Goal: Task Accomplishment & Management: Manage account settings

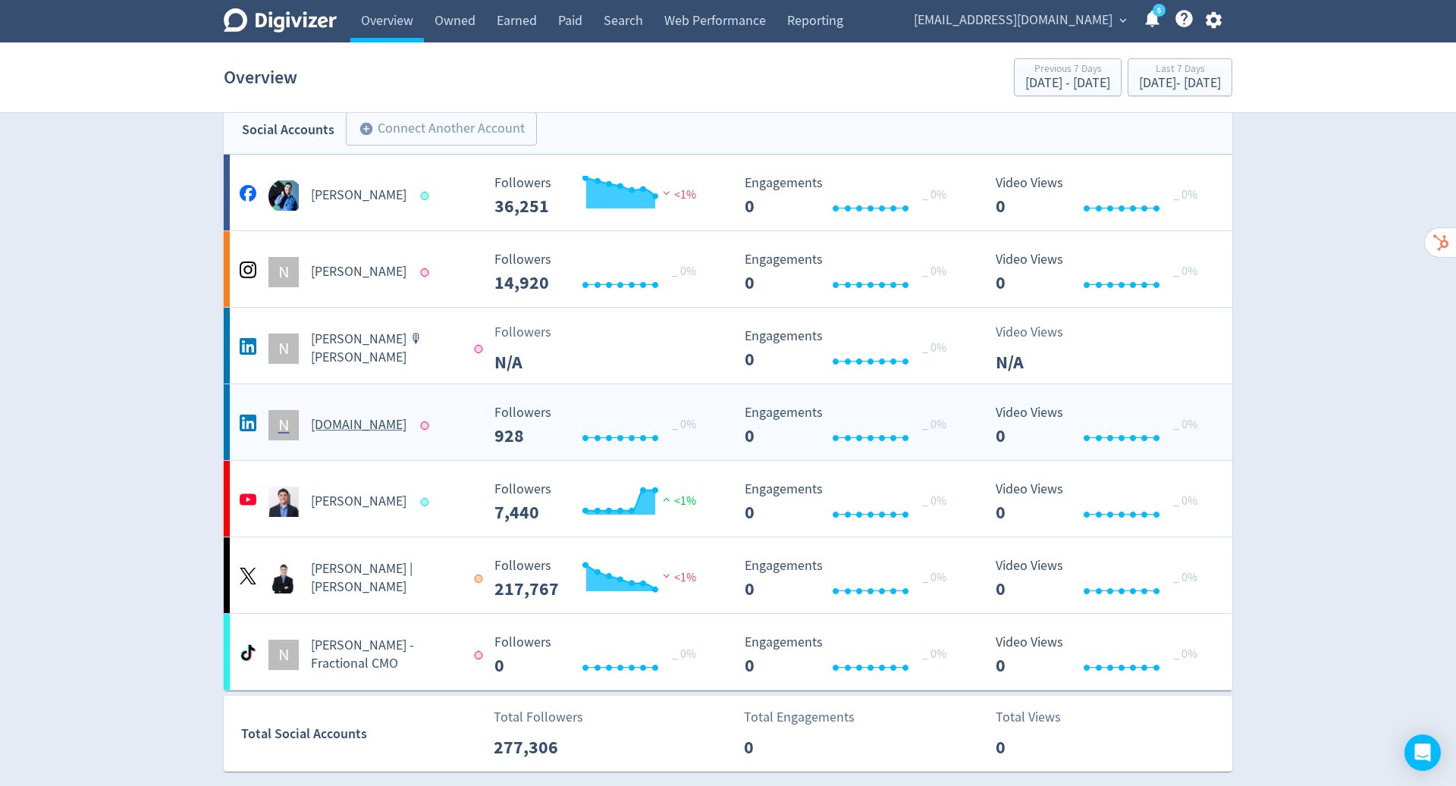
scroll to position [319, 0]
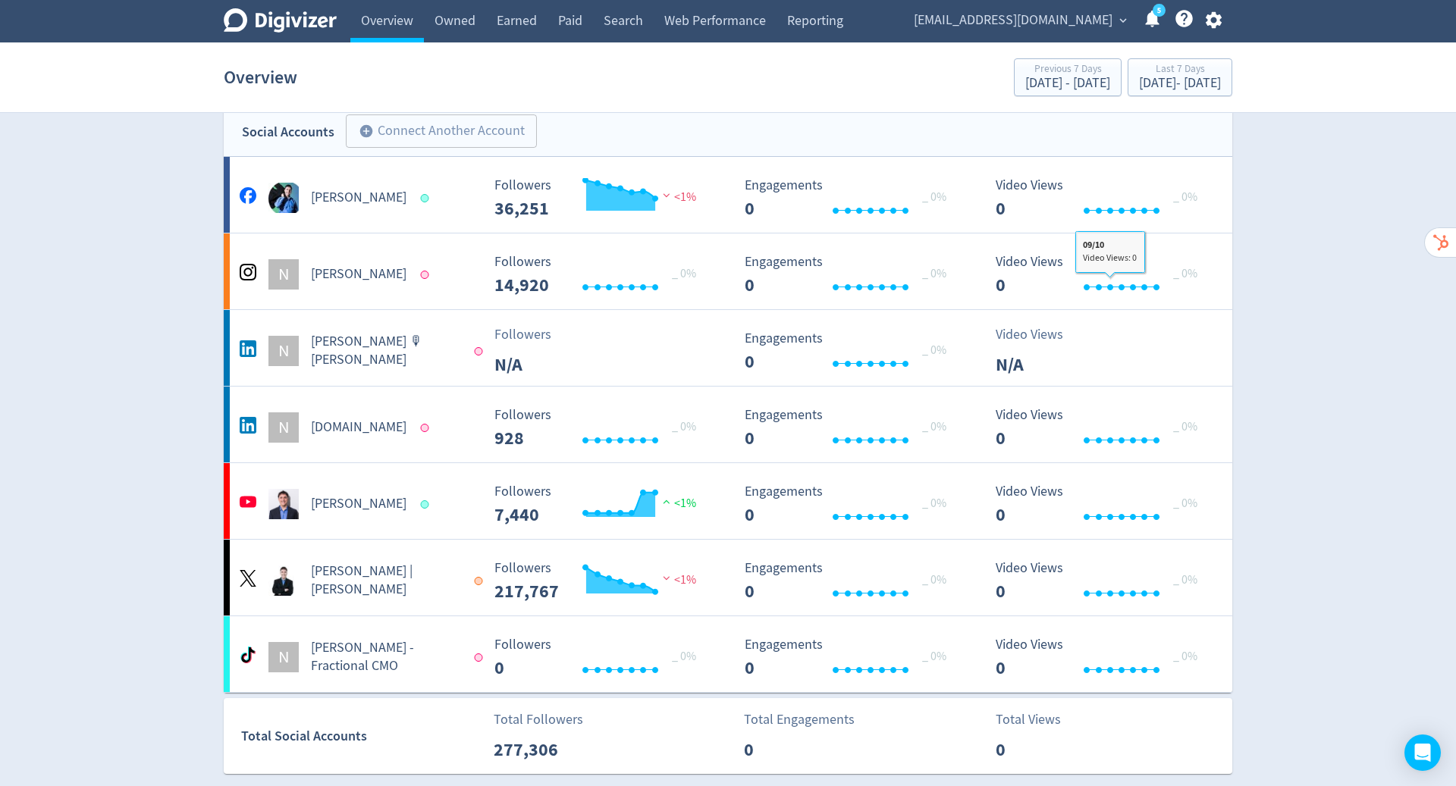
click at [1209, 24] on icon "button" at bounding box center [1213, 20] width 16 height 17
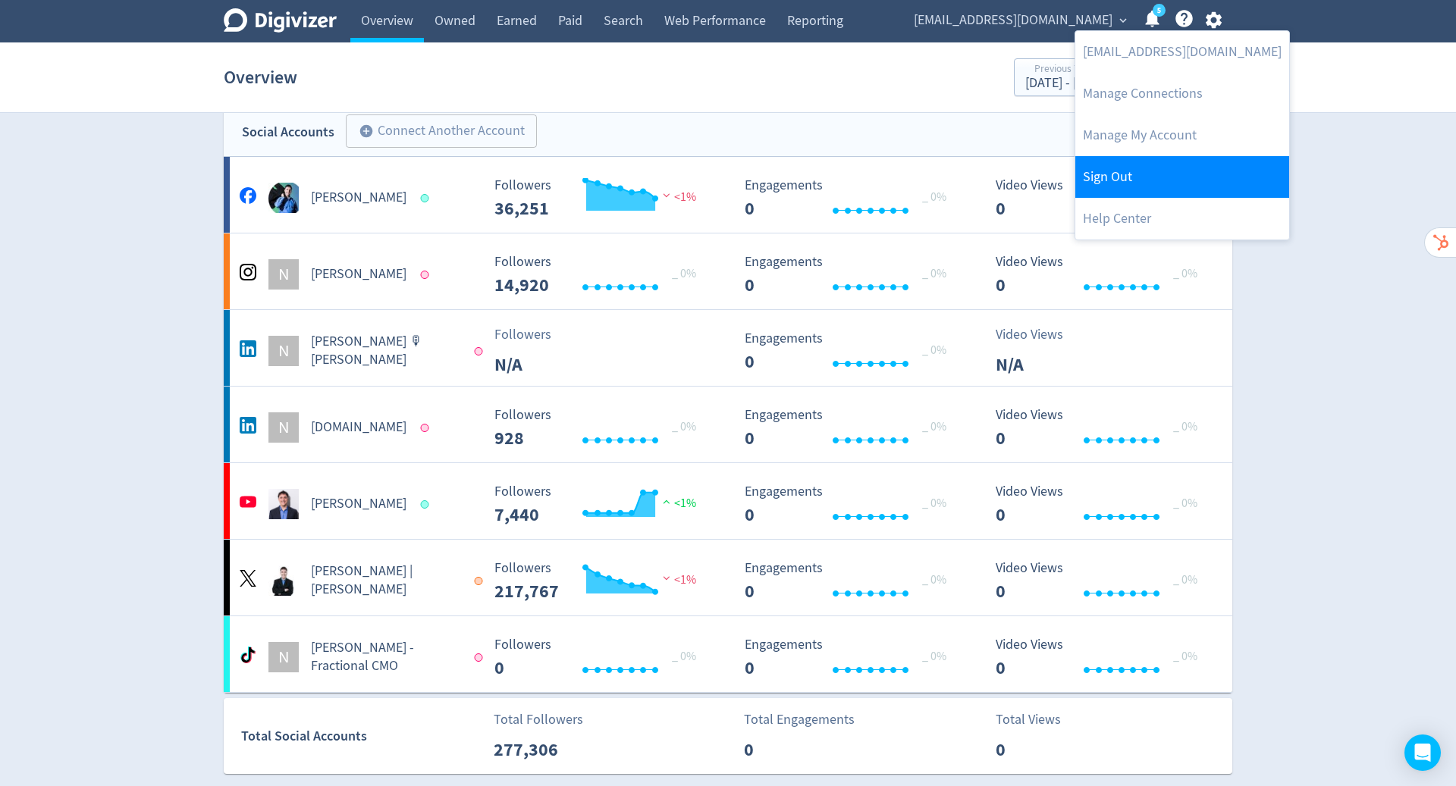
click at [1142, 168] on link "Sign Out" at bounding box center [1182, 177] width 214 height 42
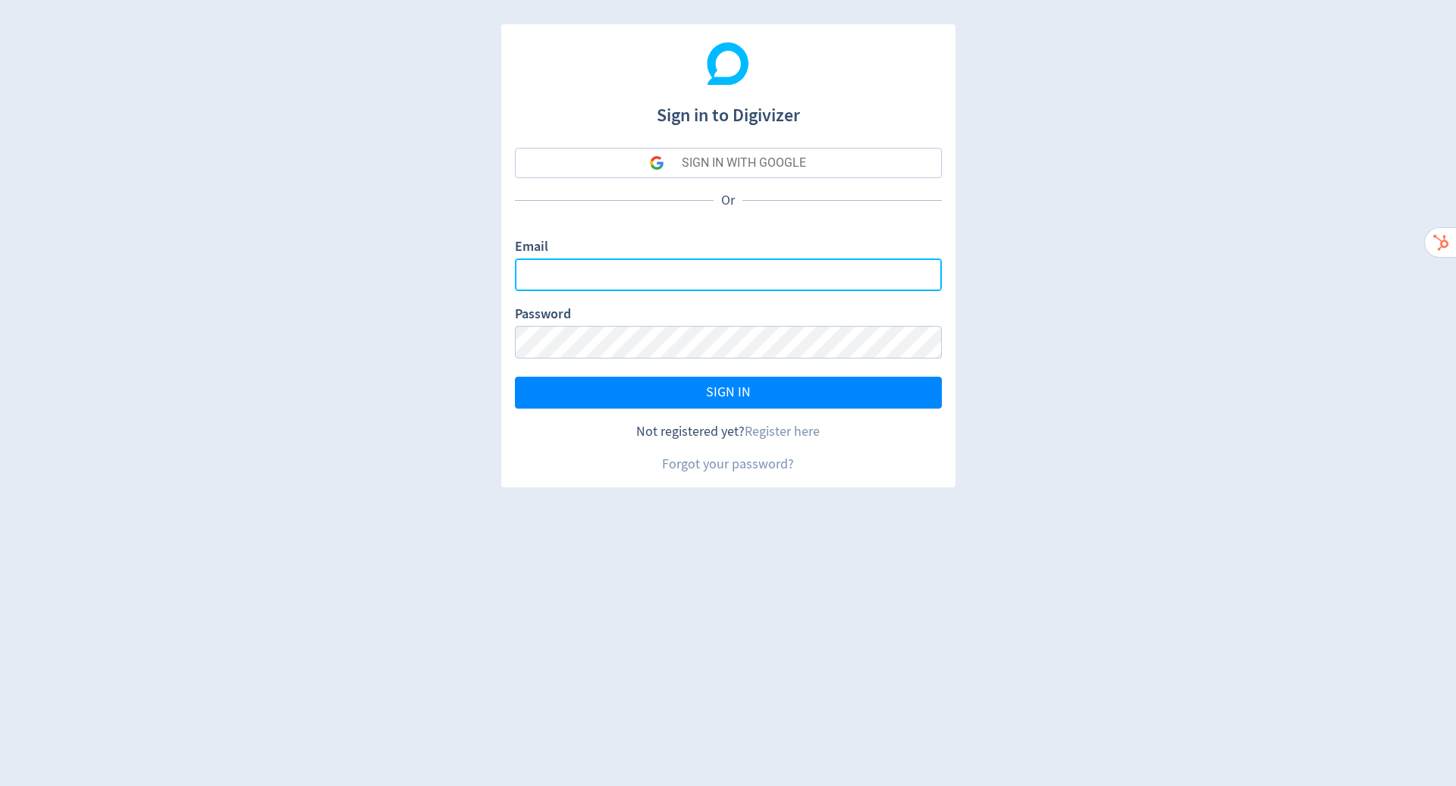
click at [665, 259] on input "Email" at bounding box center [728, 275] width 427 height 33
click at [1087, 324] on div "Sign in to Digivizer SIGN IN WITH GOOGLE Or Email Password SIGN IN Not register…" at bounding box center [728, 393] width 1456 height 786
click at [736, 259] on input "Email" at bounding box center [728, 275] width 427 height 33
type input "[PERSON_NAME][EMAIL_ADDRESS][PERSON_NAME][DOMAIN_NAME]"
